Goal: Check status: Check status

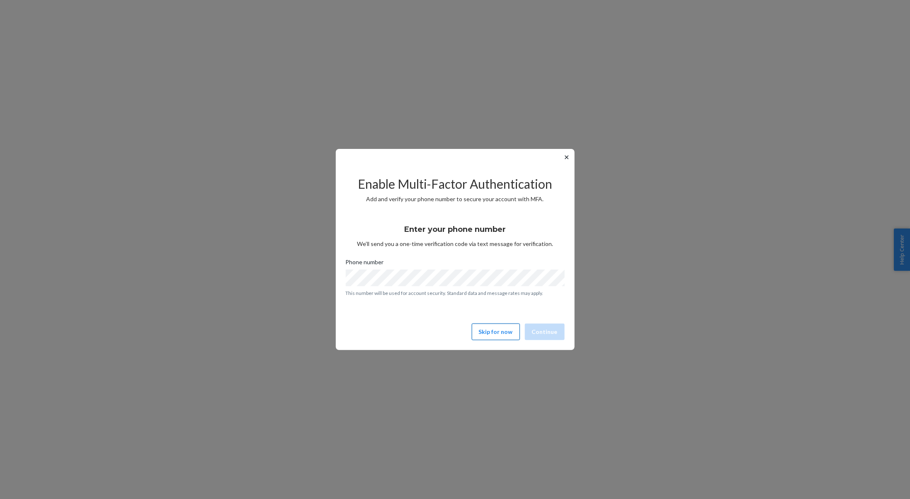
click at [496, 335] on button "Skip for now" at bounding box center [496, 331] width 48 height 17
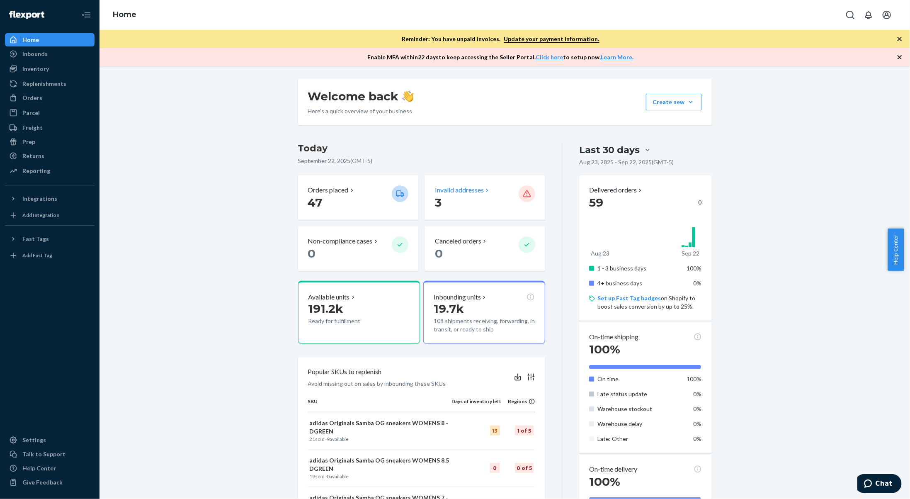
click at [466, 197] on p "3" at bounding box center [473, 202] width 77 height 15
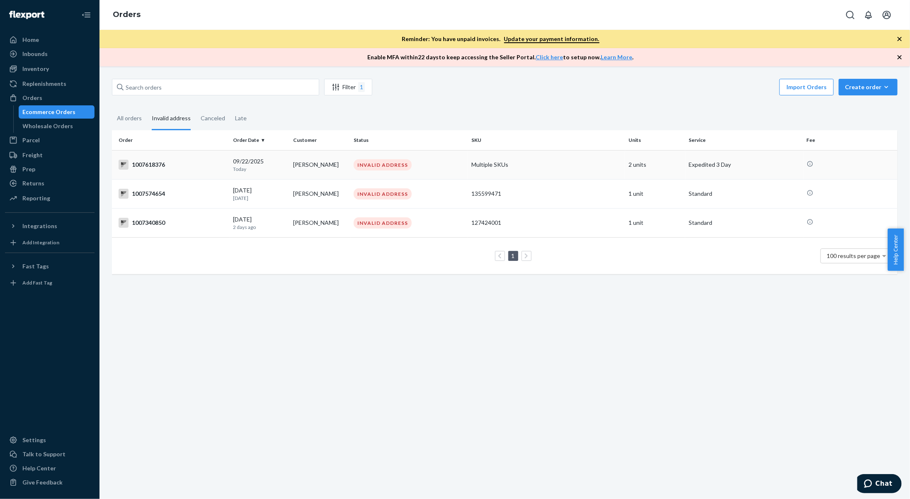
click at [309, 163] on td "[PERSON_NAME]" at bounding box center [320, 164] width 60 height 29
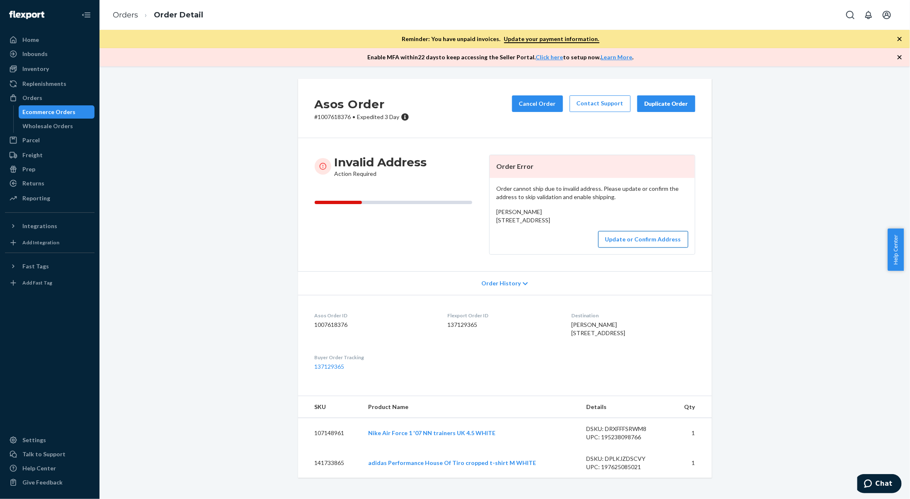
click at [646, 247] on button "Update or Confirm Address" at bounding box center [643, 239] width 90 height 17
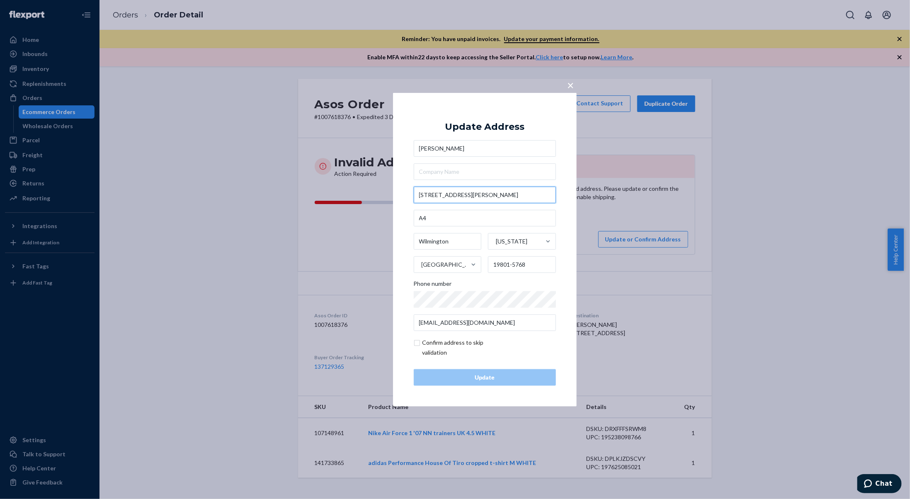
drag, startPoint x: 473, startPoint y: 195, endPoint x: 460, endPoint y: 196, distance: 13.7
click at [460, 196] on input "[STREET_ADDRESS][PERSON_NAME]" at bounding box center [485, 195] width 142 height 17
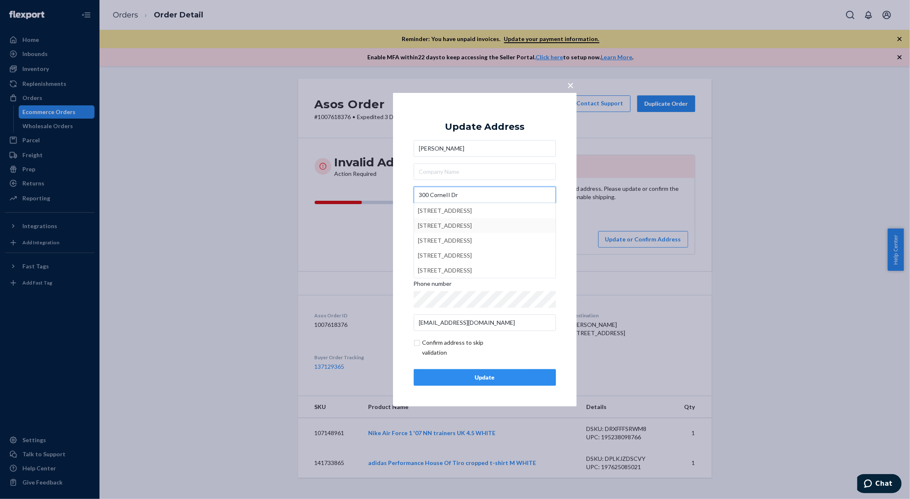
type input "300 CorneII Dr"
type input "19801"
type input "300 Cornell Dr"
click at [508, 383] on button "Update" at bounding box center [485, 377] width 142 height 17
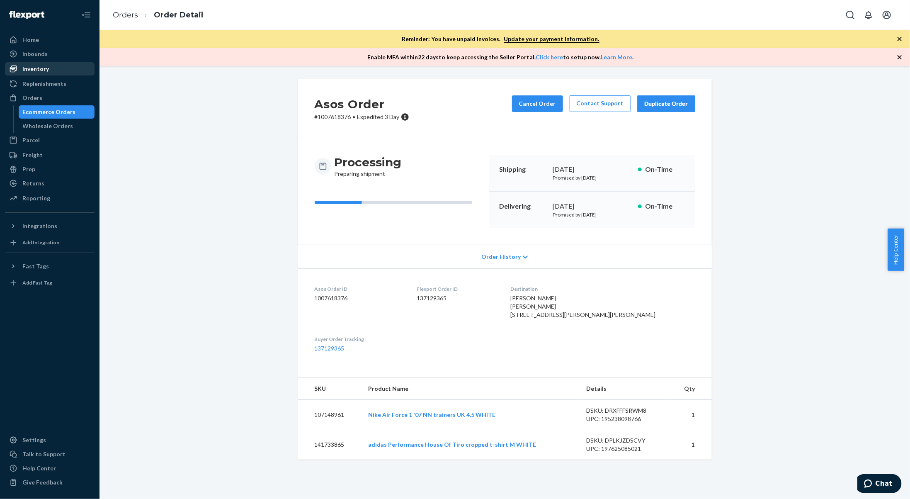
click at [58, 67] on div "Inventory" at bounding box center [50, 69] width 88 height 12
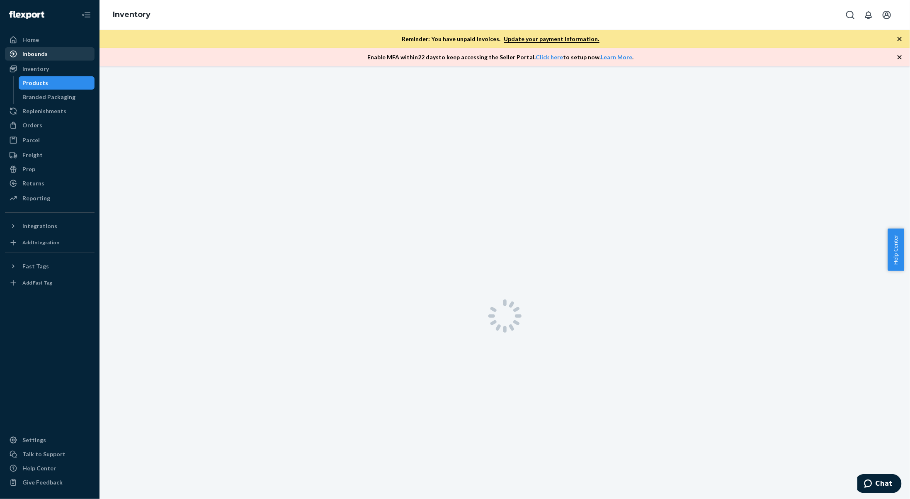
click at [60, 58] on div "Inbounds" at bounding box center [50, 54] width 88 height 12
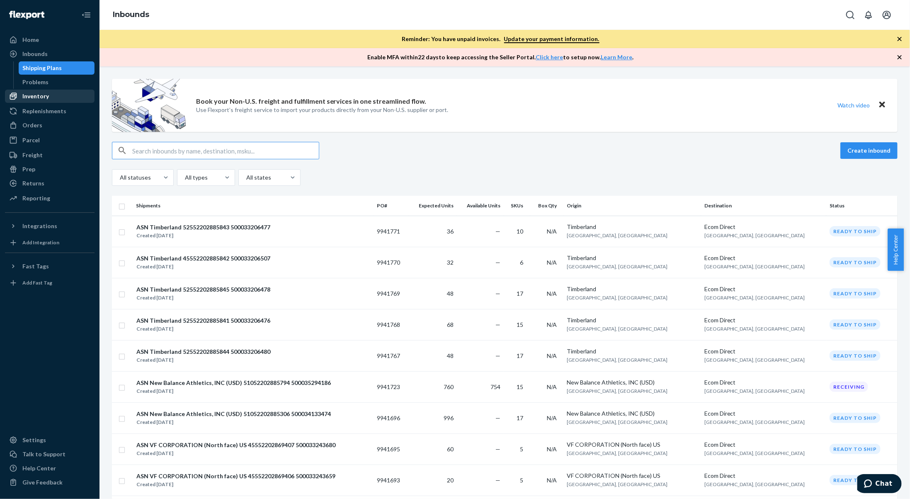
click at [37, 99] on div "Inventory" at bounding box center [35, 96] width 27 height 8
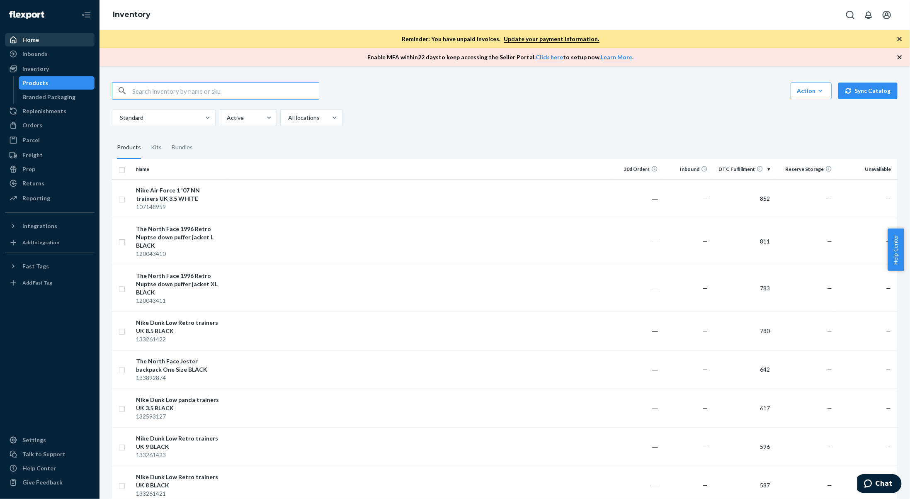
click at [34, 44] on div "Home" at bounding box center [50, 40] width 88 height 12
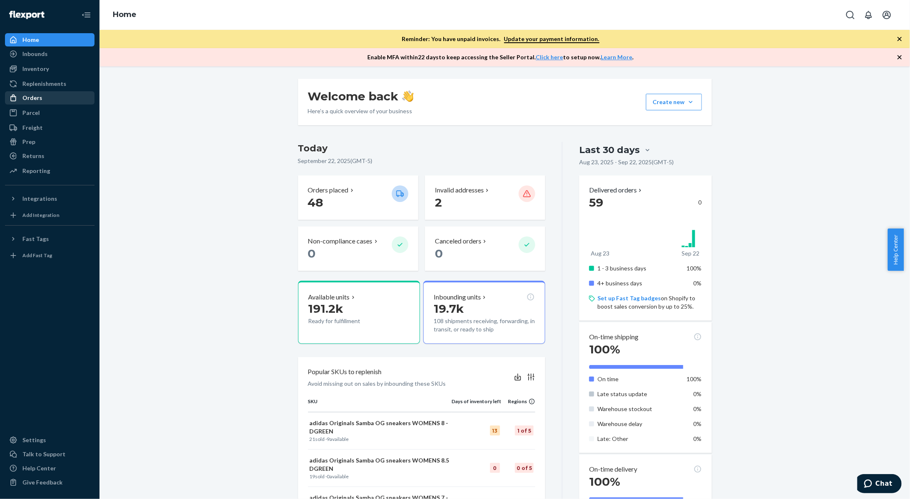
click at [56, 95] on div "Orders" at bounding box center [50, 98] width 88 height 12
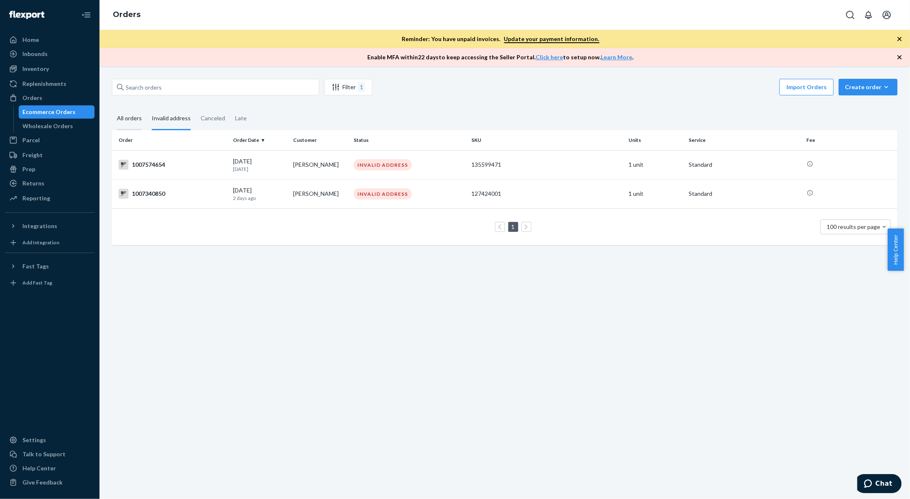
click at [139, 118] on div "All orders" at bounding box center [129, 118] width 25 height 23
click at [112, 107] on input "All orders" at bounding box center [112, 107] width 0 height 0
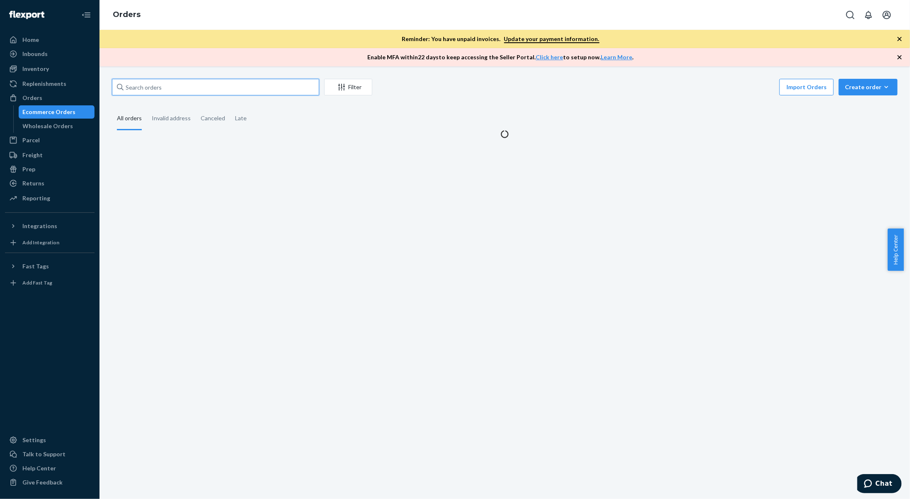
click at [165, 85] on input "text" at bounding box center [215, 87] width 207 height 17
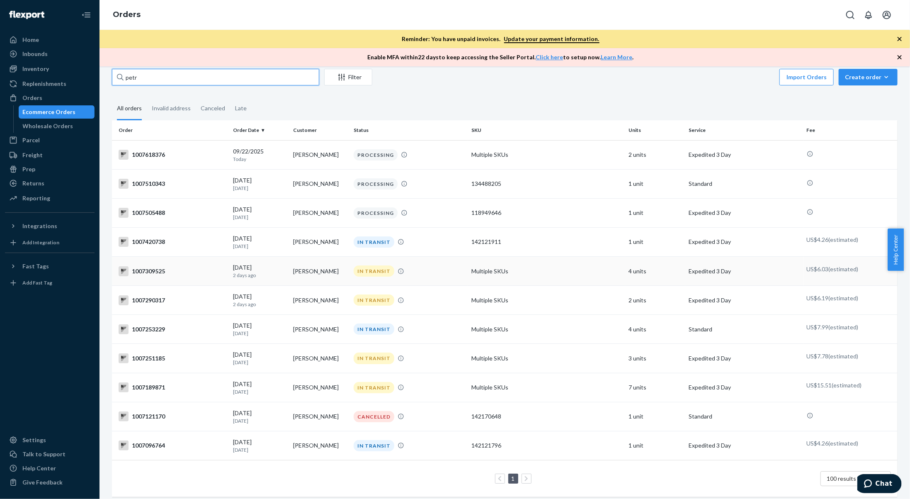
scroll to position [20, 0]
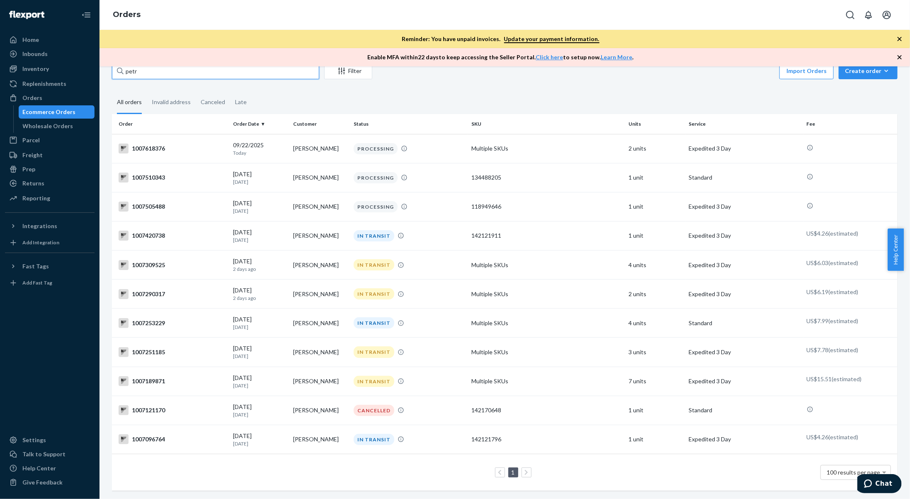
type input "petr"
click at [899, 39] on icon "button" at bounding box center [899, 39] width 4 height 4
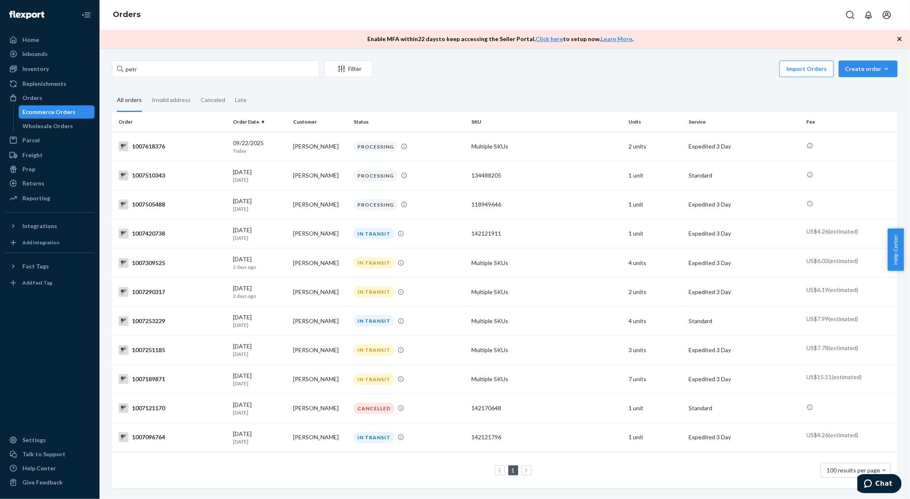
click at [899, 39] on icon "button" at bounding box center [899, 39] width 4 height 4
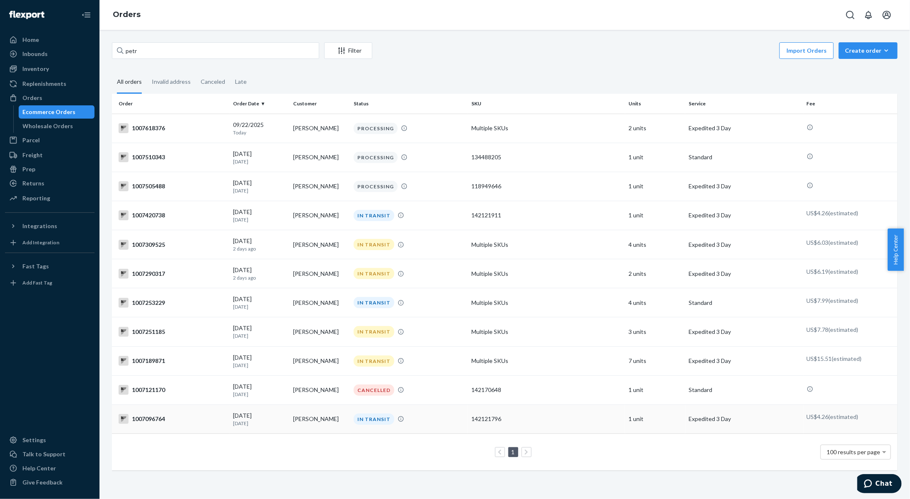
click at [224, 423] on td "1007096764" at bounding box center [171, 418] width 118 height 29
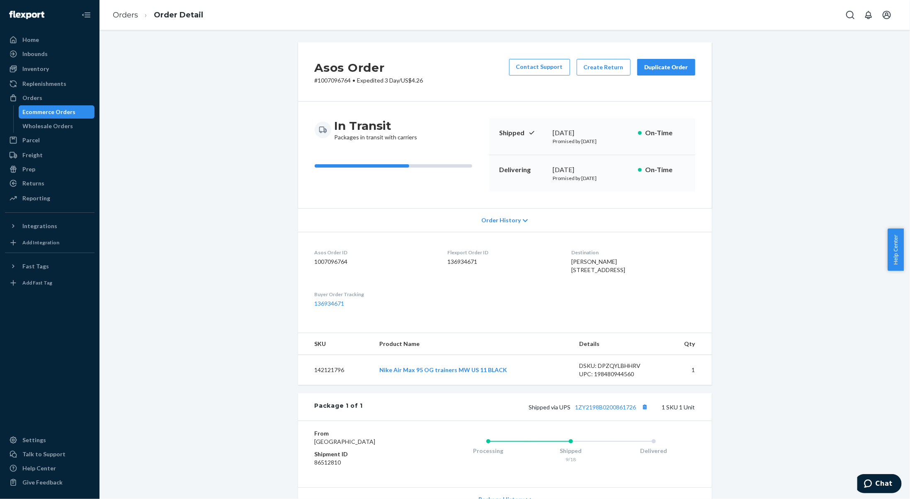
scroll to position [104, 0]
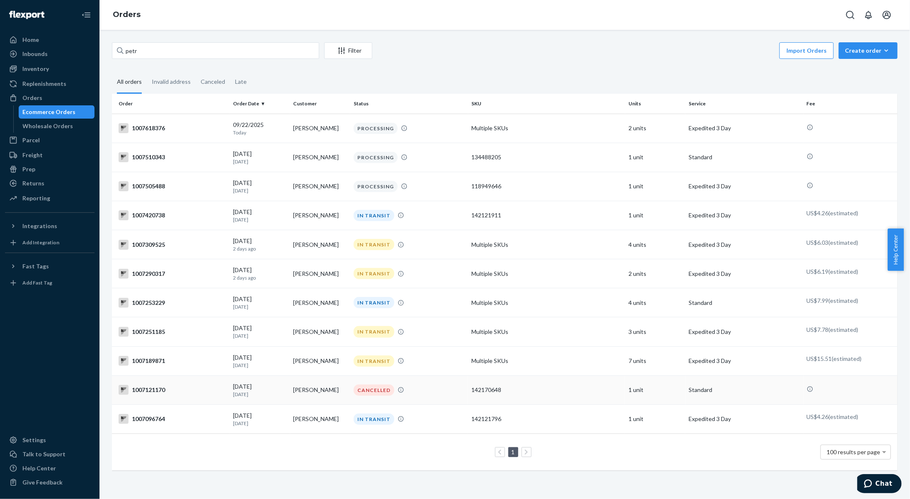
click at [285, 390] on p "[DATE]" at bounding box center [259, 393] width 53 height 7
click at [305, 358] on td "[PERSON_NAME]" at bounding box center [320, 360] width 60 height 29
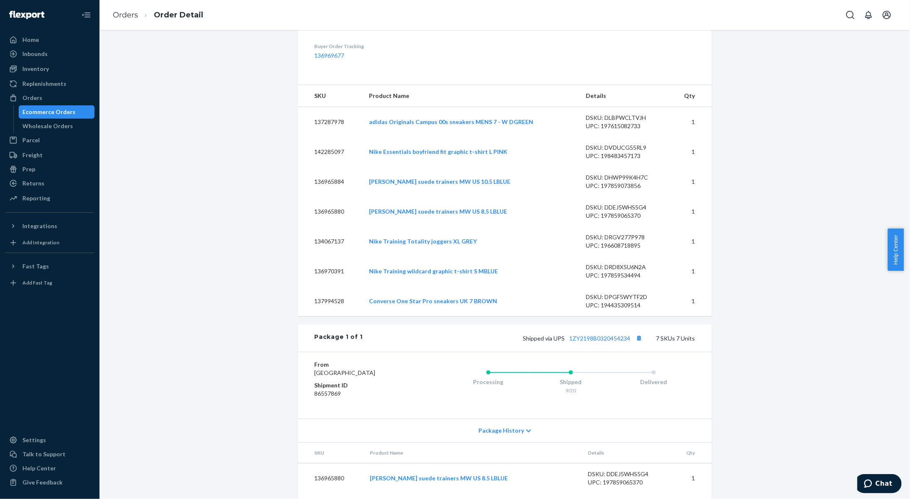
scroll to position [249, 0]
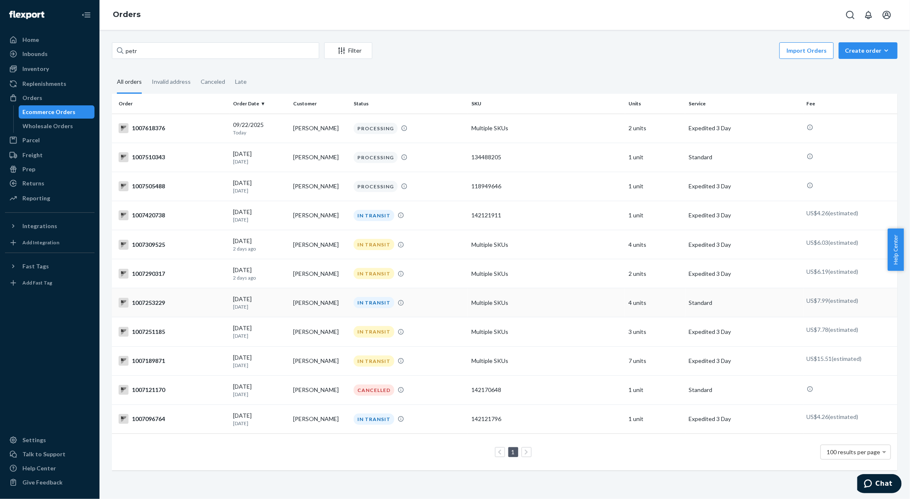
click at [321, 297] on td "[PERSON_NAME]" at bounding box center [320, 302] width 60 height 29
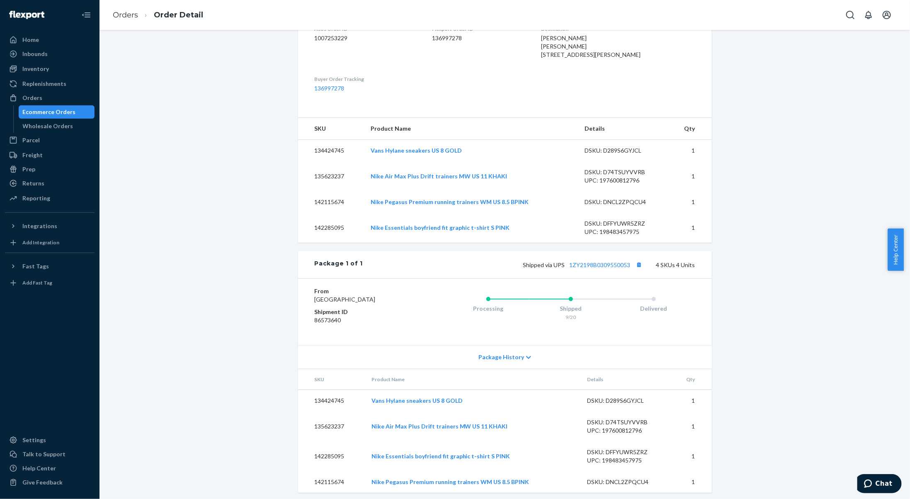
scroll to position [250, 0]
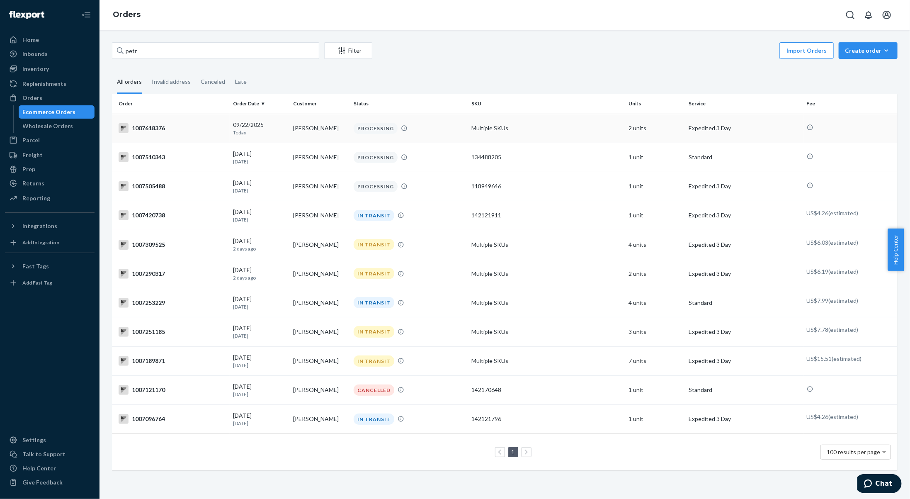
click at [191, 129] on div "1007618376" at bounding box center [173, 128] width 108 height 10
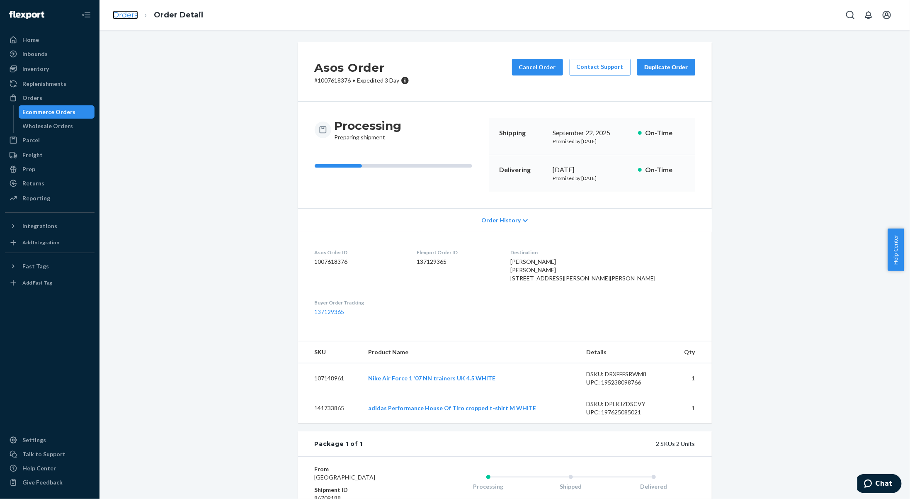
click at [124, 18] on link "Orders" at bounding box center [125, 14] width 25 height 9
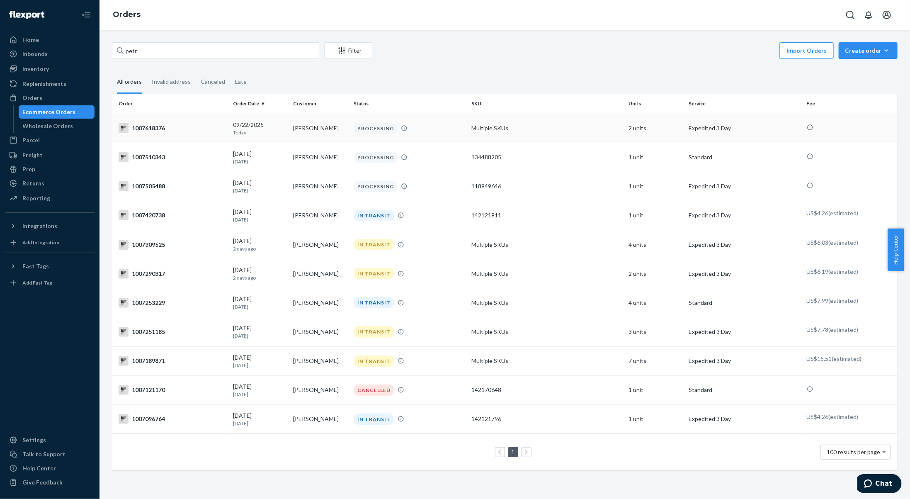
click at [180, 136] on td "1007618376" at bounding box center [171, 128] width 118 height 29
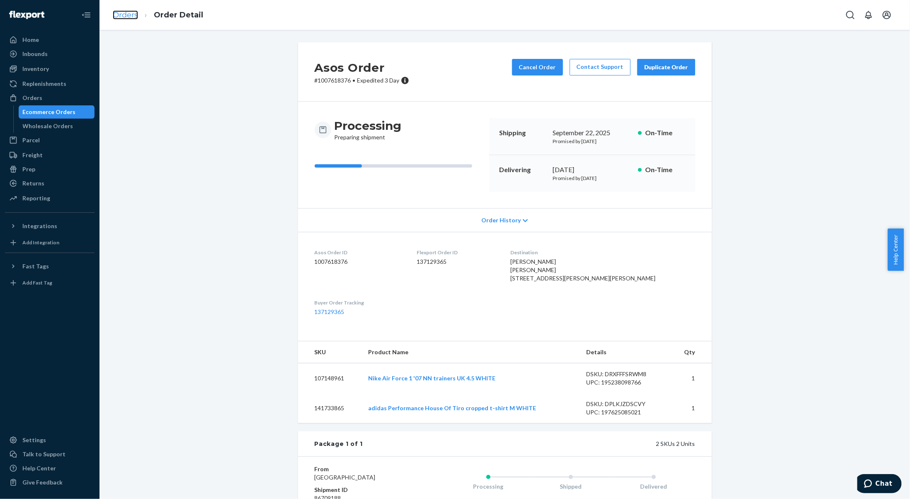
click at [126, 14] on link "Orders" at bounding box center [125, 14] width 25 height 9
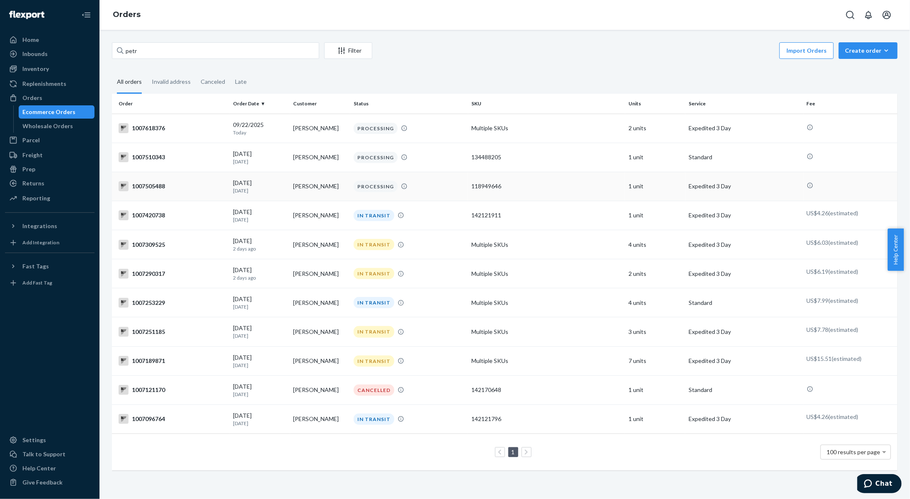
click at [197, 195] on td "1007505488" at bounding box center [171, 186] width 118 height 29
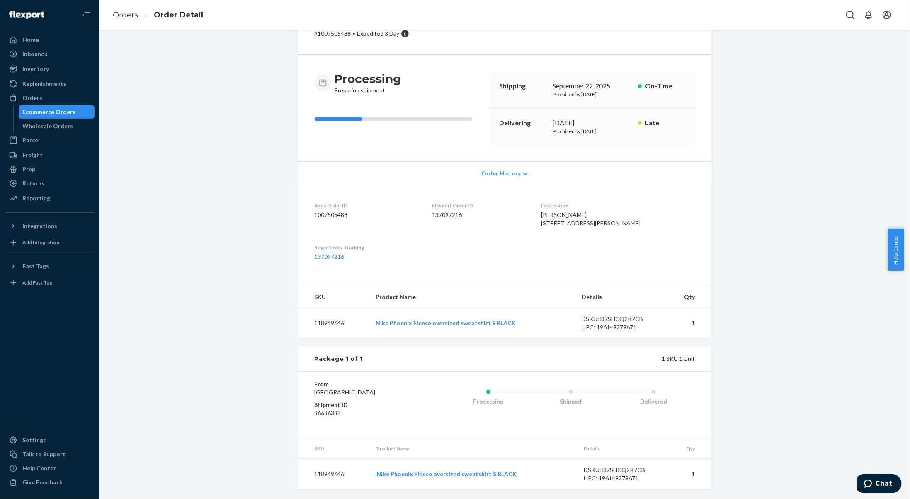
scroll to position [78, 0]
click at [119, 10] on link "Orders" at bounding box center [125, 14] width 25 height 9
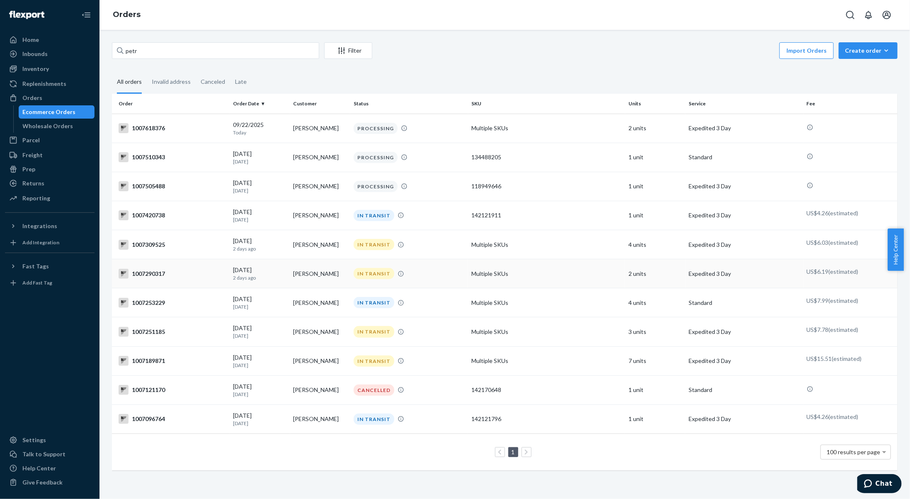
click at [191, 259] on td "1007290317" at bounding box center [171, 273] width 118 height 29
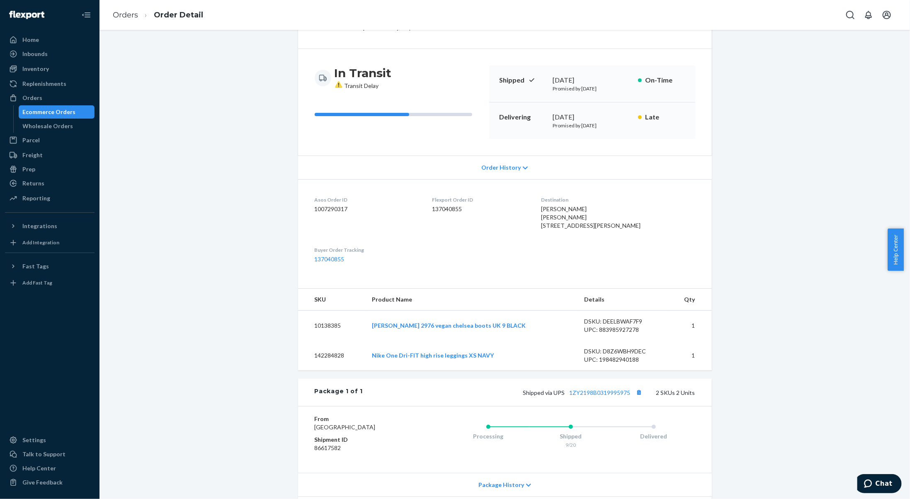
scroll to position [164, 0]
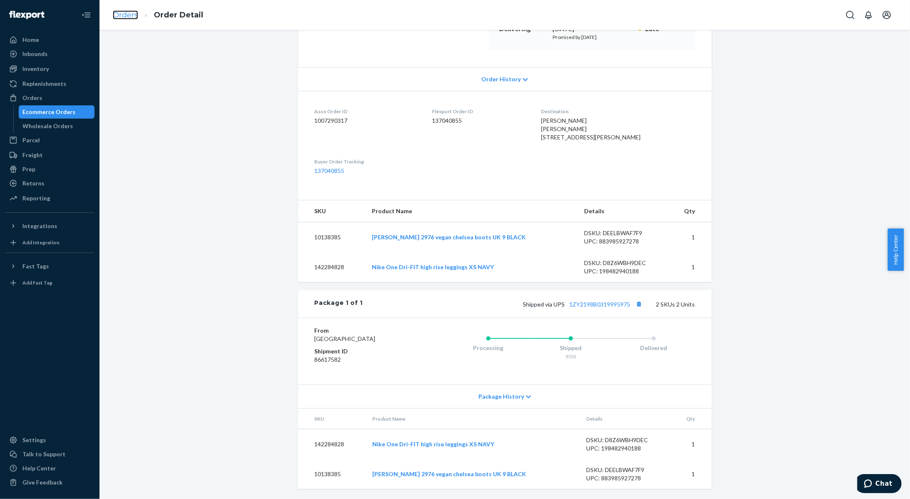
click at [137, 16] on link "Orders" at bounding box center [125, 14] width 25 height 9
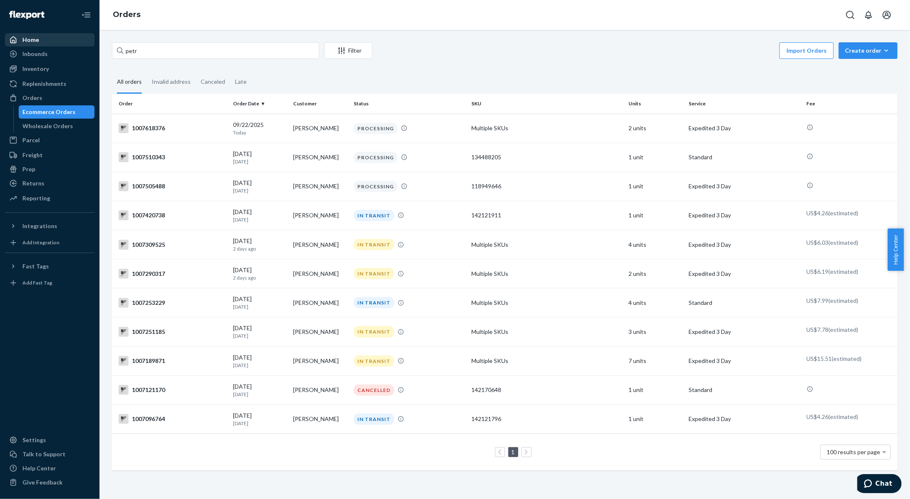
click at [67, 41] on div "Home" at bounding box center [50, 40] width 88 height 12
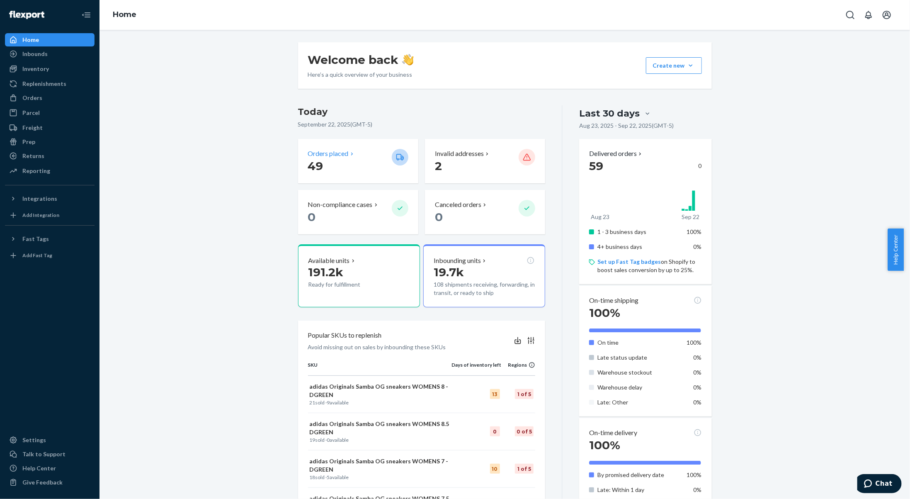
click at [345, 158] on p "49" at bounding box center [346, 165] width 77 height 15
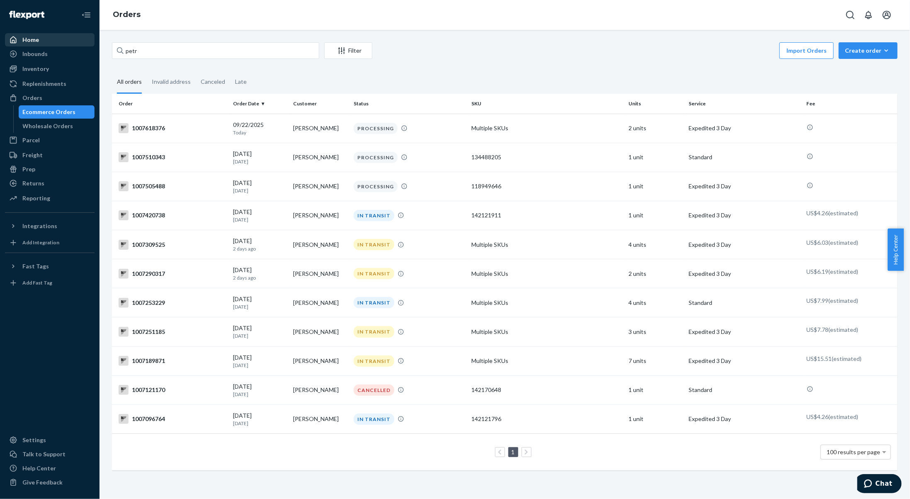
click at [39, 45] on div "Home" at bounding box center [50, 40] width 88 height 12
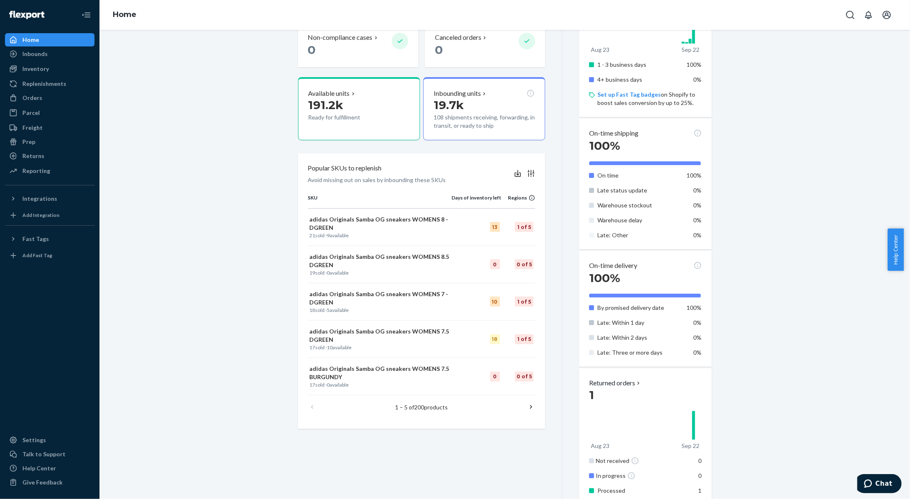
scroll to position [207, 0]
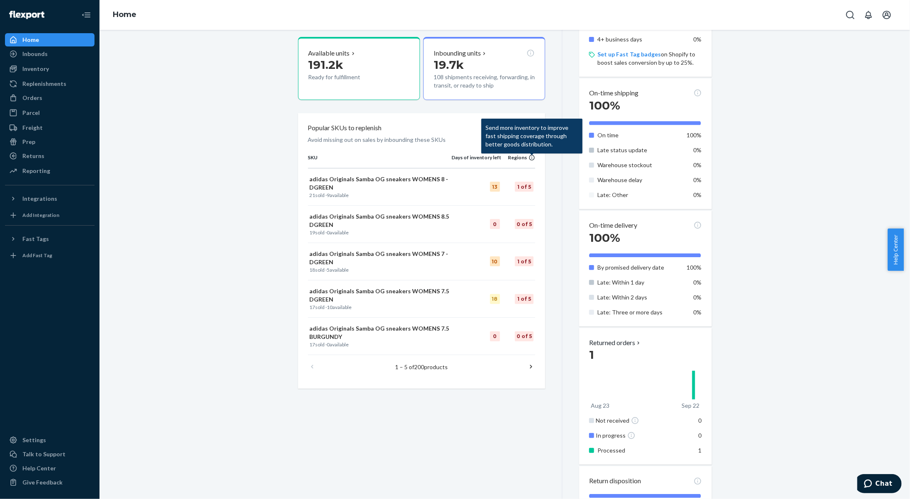
click at [527, 367] on icon at bounding box center [531, 366] width 8 height 8
click at [308, 362] on icon at bounding box center [312, 366] width 8 height 8
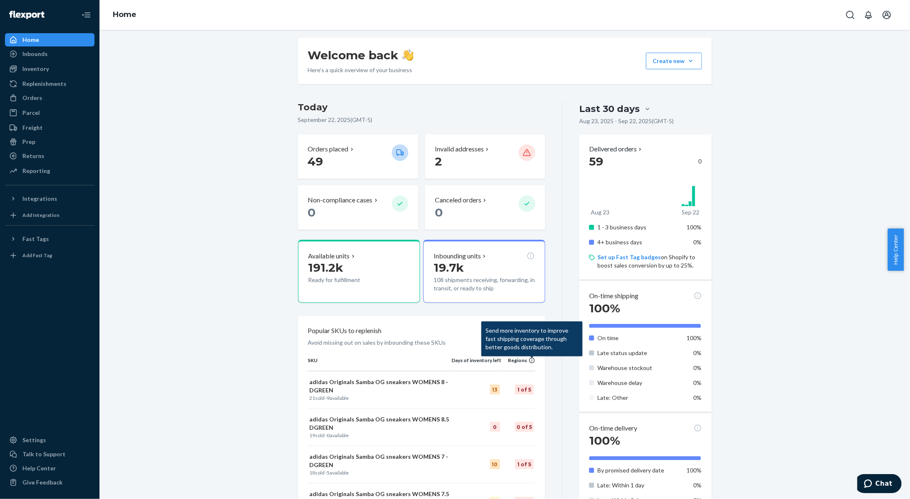
scroll to position [0, 0]
